Goal: Task Accomplishment & Management: Use online tool/utility

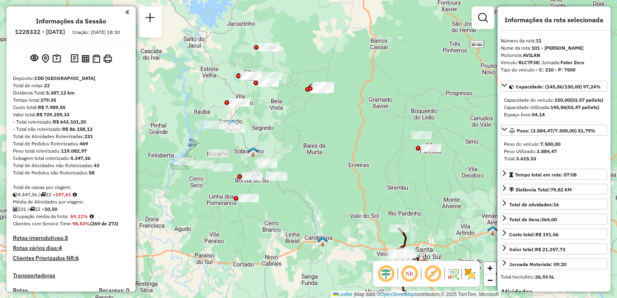
select select "**********"
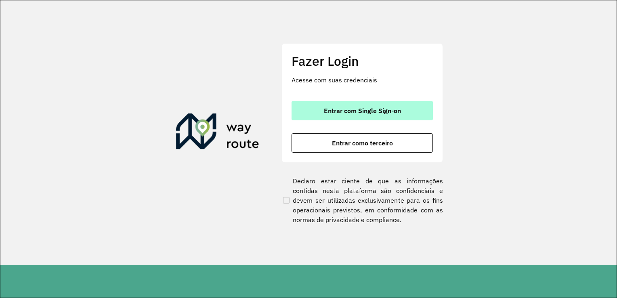
click at [339, 117] on button "Entrar com Single Sign-on" at bounding box center [361, 110] width 141 height 19
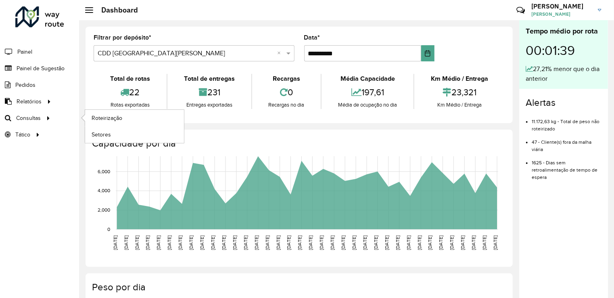
click at [85, 118] on li "Roteirização" at bounding box center [134, 118] width 99 height 17
click at [87, 117] on link "Roteirização" at bounding box center [134, 118] width 99 height 16
click at [101, 134] on span "Setores" at bounding box center [102, 134] width 20 height 8
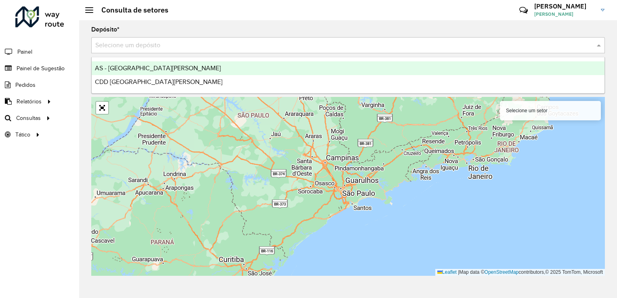
click at [131, 47] on input "text" at bounding box center [339, 46] width 489 height 10
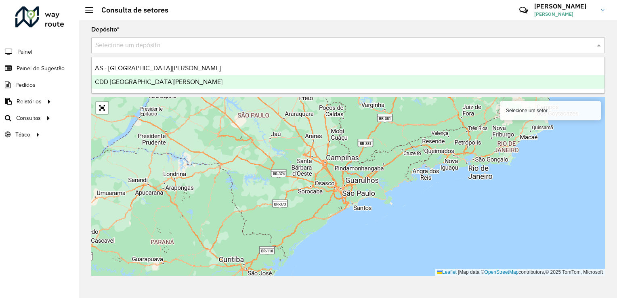
click at [122, 83] on span "CDD [GEOGRAPHIC_DATA]" at bounding box center [159, 81] width 128 height 7
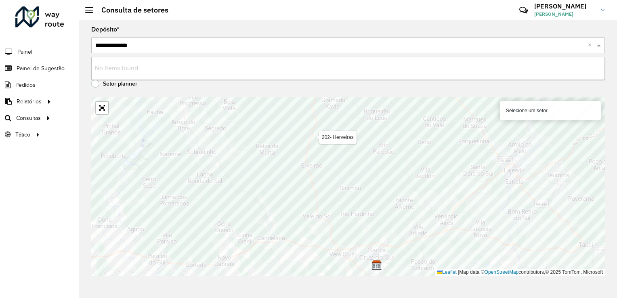
type input "**********"
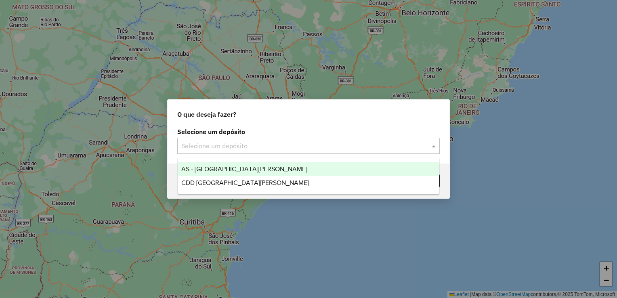
click at [237, 140] on div "Selecione um depósito" at bounding box center [308, 146] width 262 height 16
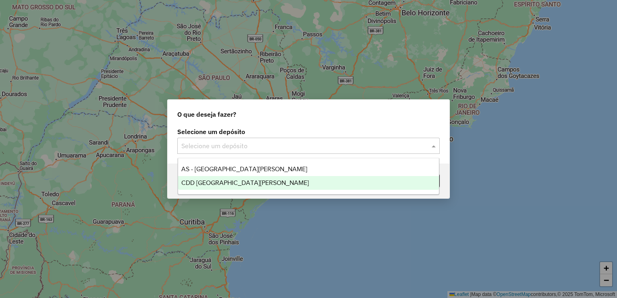
click at [216, 179] on span "CDD [GEOGRAPHIC_DATA][PERSON_NAME]" at bounding box center [245, 182] width 128 height 7
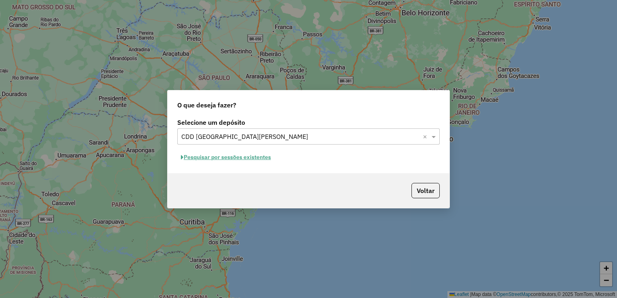
click at [205, 156] on button "Pesquisar por sessões existentes" at bounding box center [225, 157] width 97 height 13
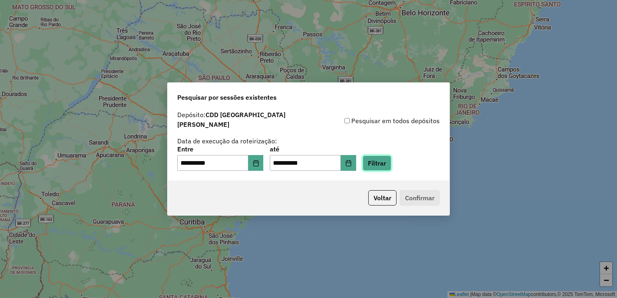
click at [383, 160] on button "Filtrar" at bounding box center [376, 162] width 29 height 15
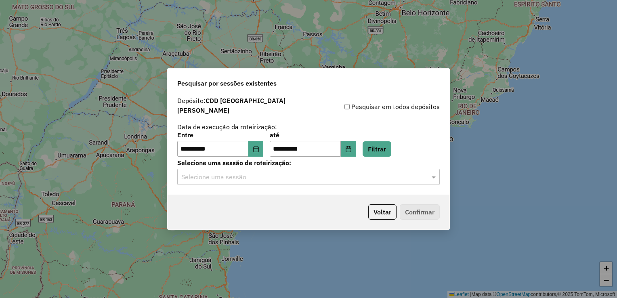
click at [253, 177] on input "text" at bounding box center [300, 177] width 238 height 10
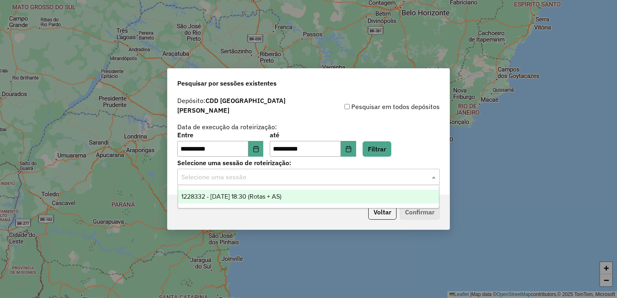
click at [218, 195] on span "1228332 - [DATE] 18:30 (Rotas + AS)" at bounding box center [231, 196] width 100 height 7
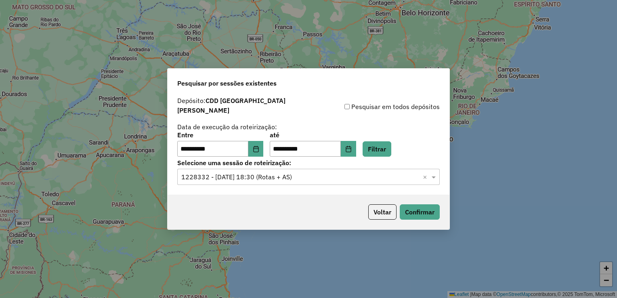
click at [425, 216] on div "Voltar Confirmar" at bounding box center [308, 212] width 282 height 35
click at [426, 211] on button "Confirmar" at bounding box center [420, 211] width 40 height 15
